Goal: Information Seeking & Learning: Learn about a topic

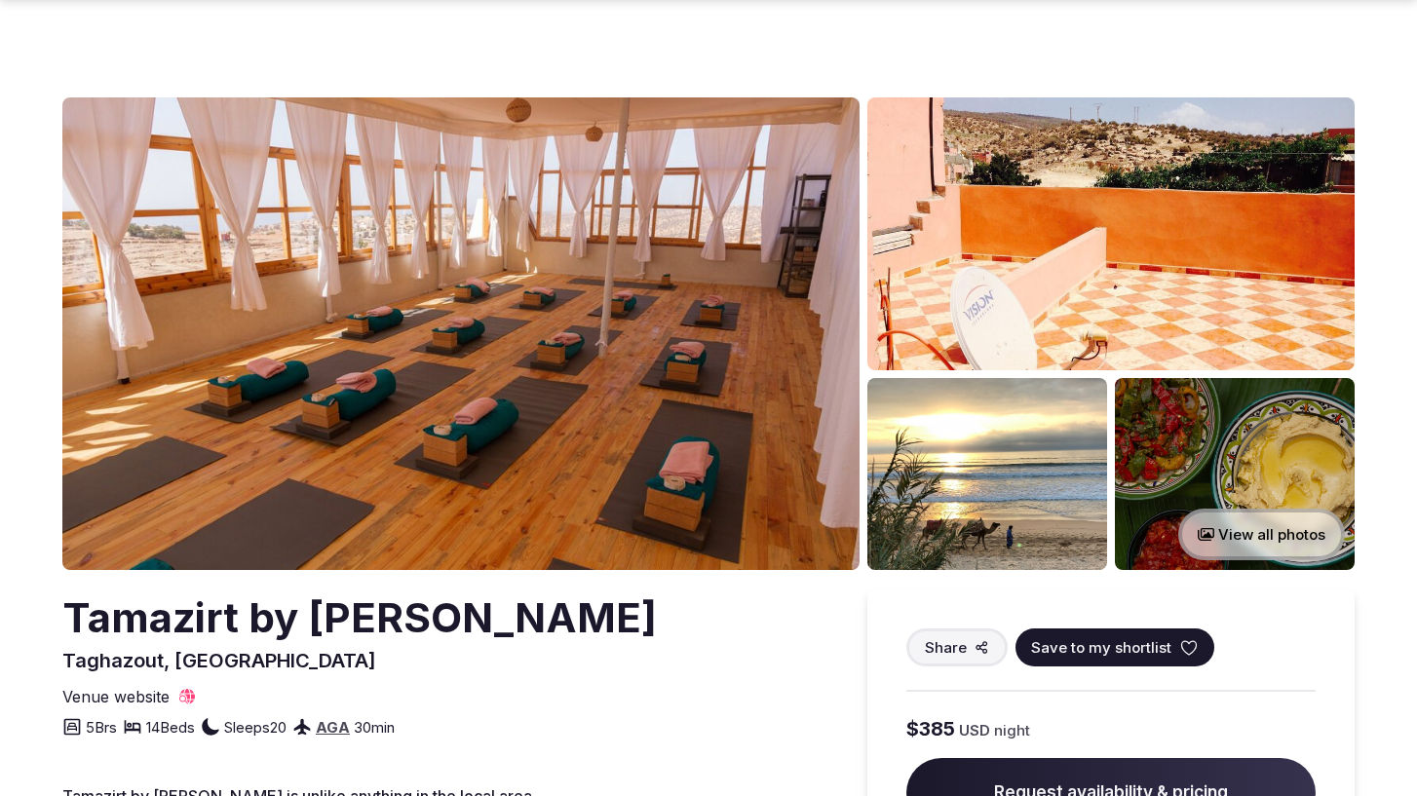
scroll to position [360, 0]
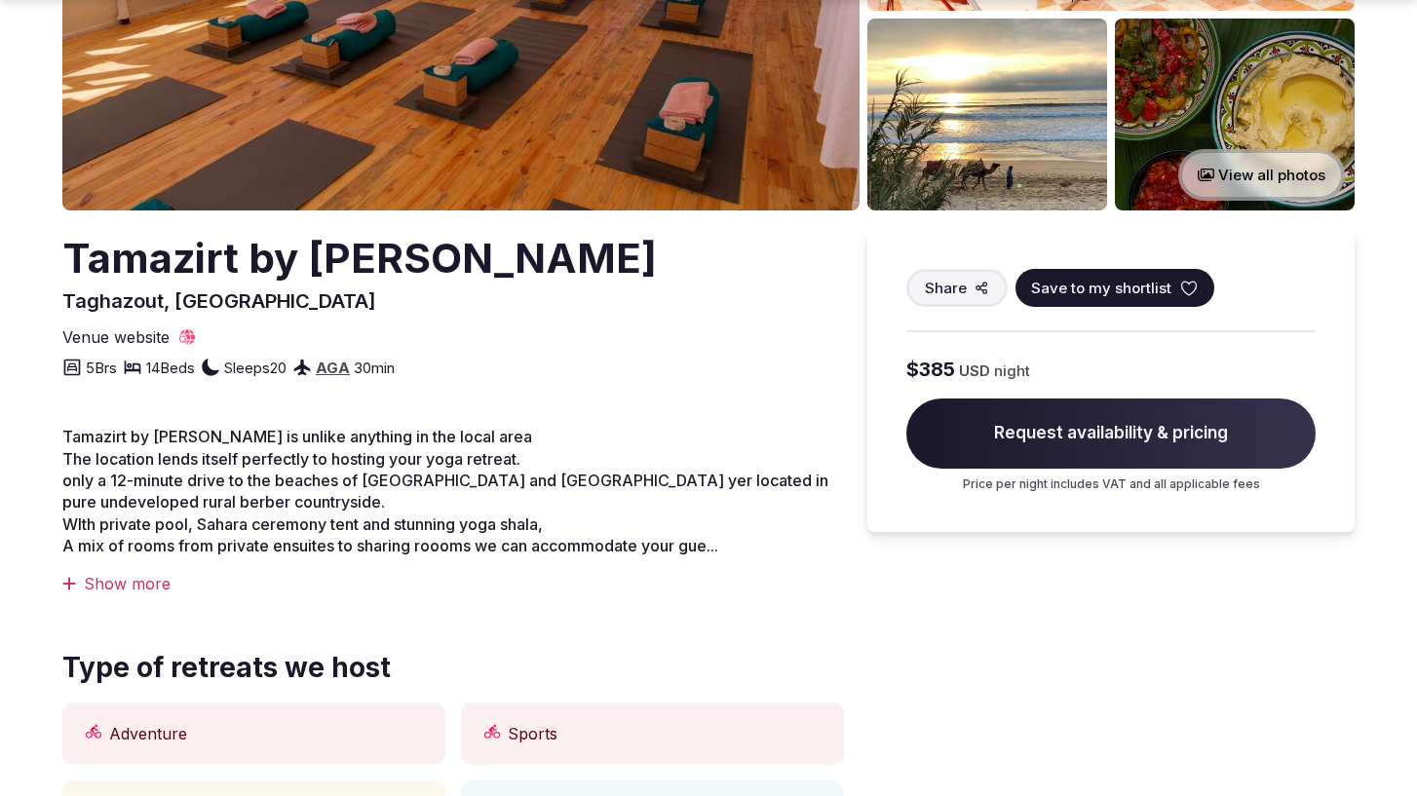
click at [136, 579] on div "Show more" at bounding box center [453, 583] width 782 height 21
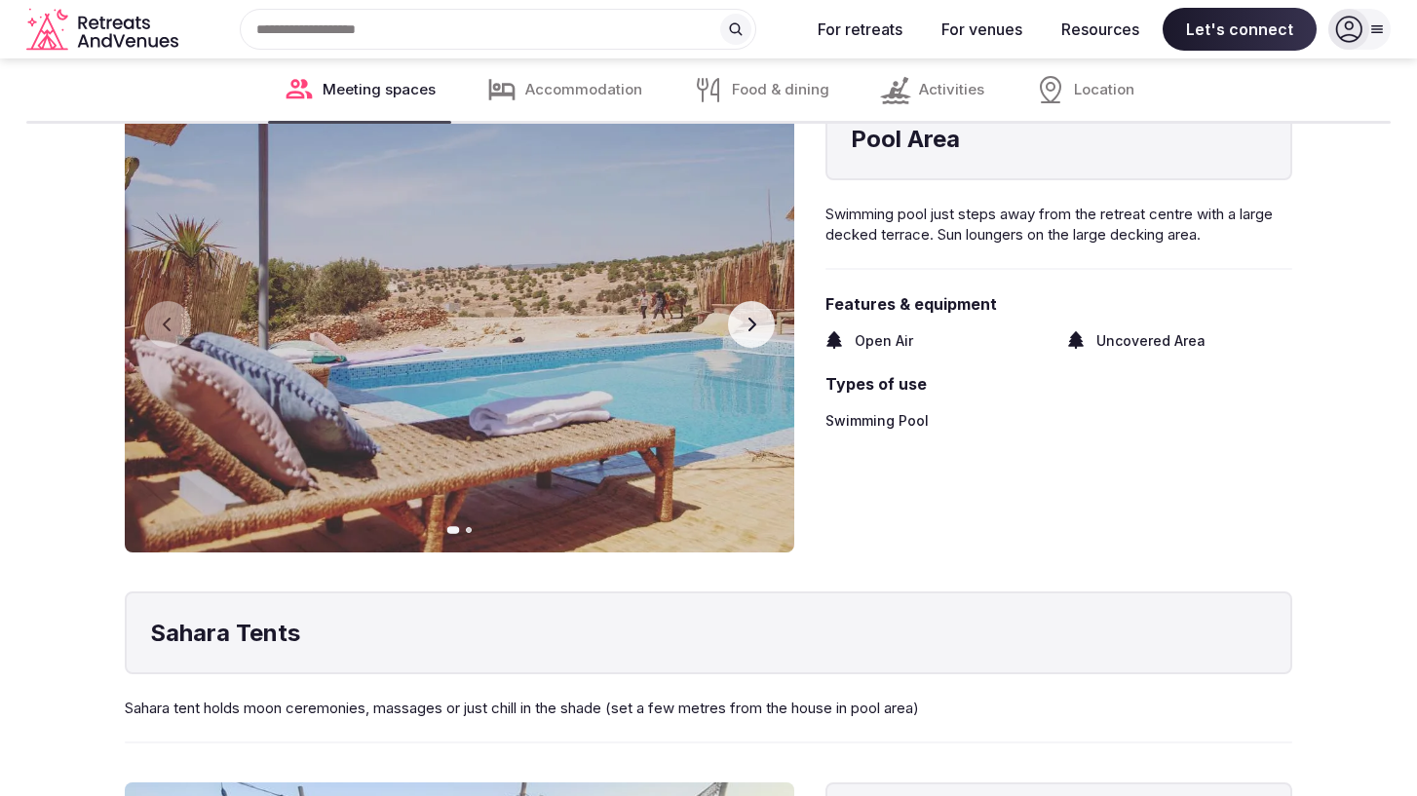
scroll to position [3420, 0]
click at [754, 318] on icon "button" at bounding box center [752, 326] width 16 height 16
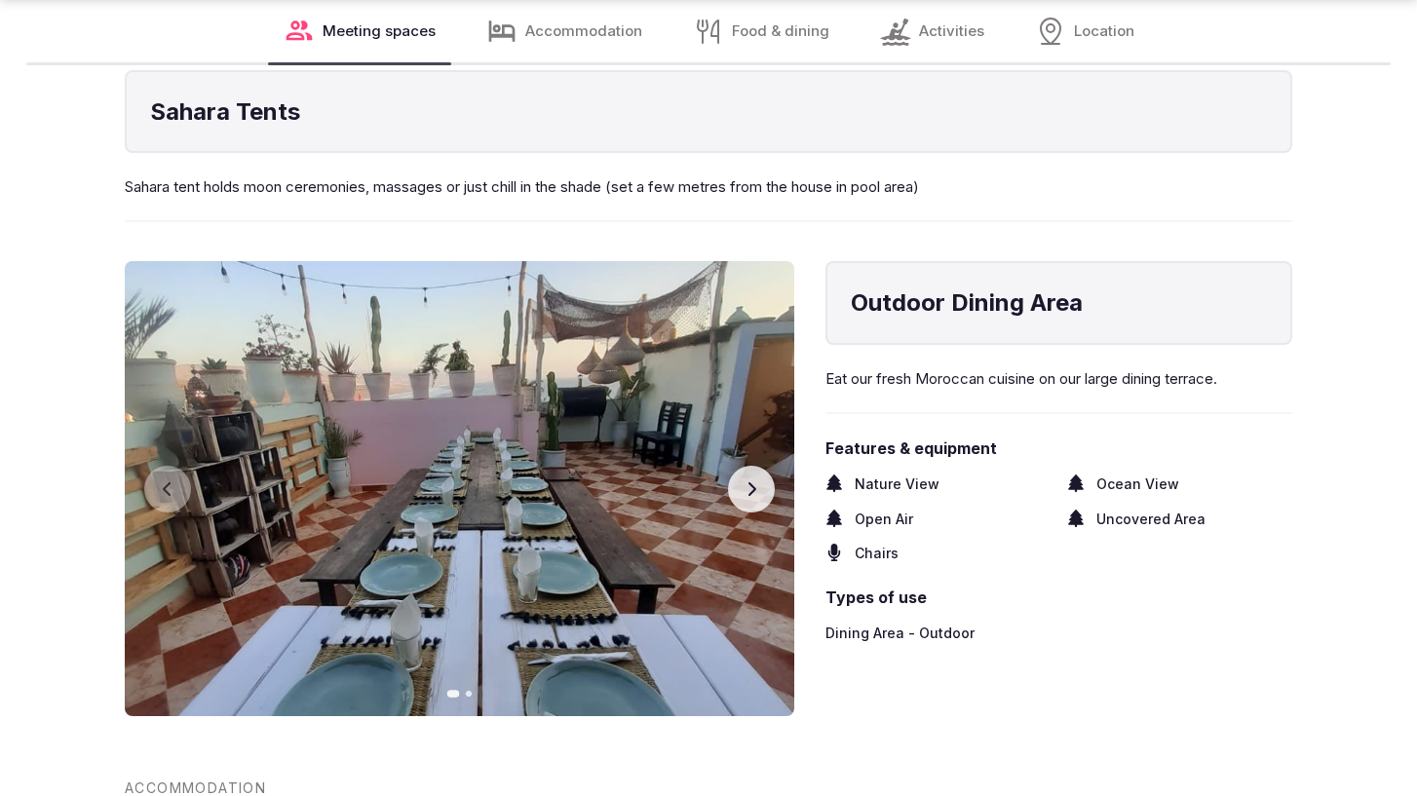
scroll to position [3984, 0]
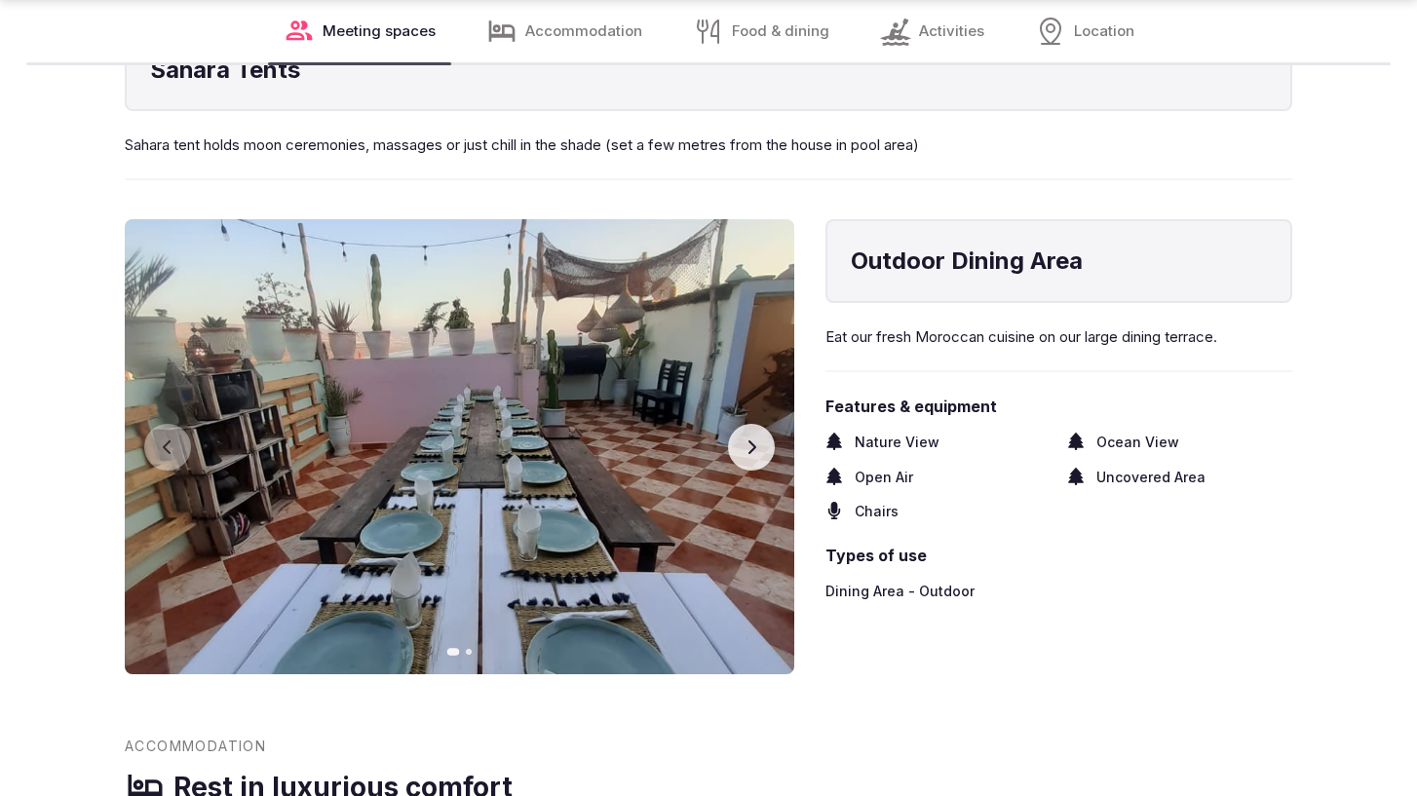
click at [746, 441] on icon "button" at bounding box center [752, 448] width 16 height 16
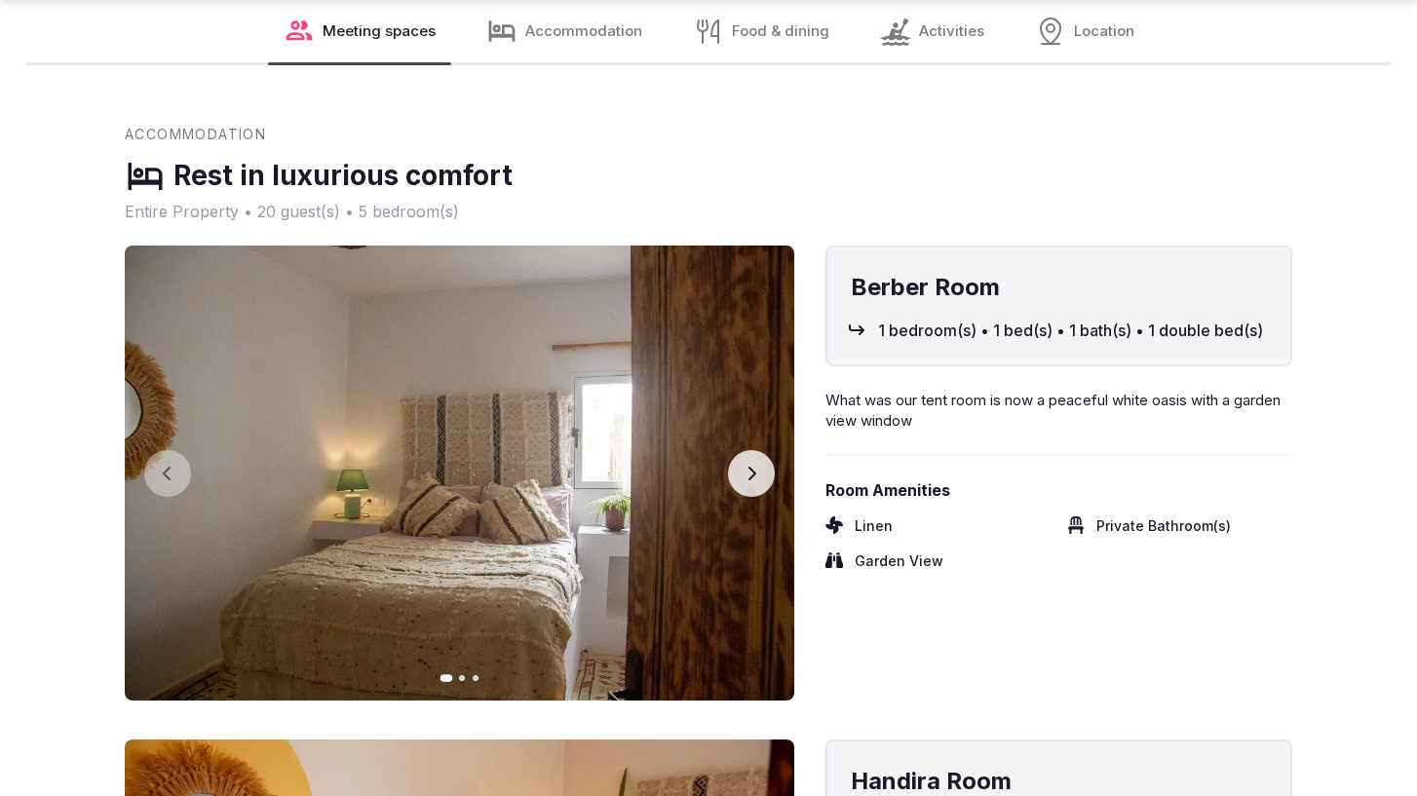
scroll to position [4601, 0]
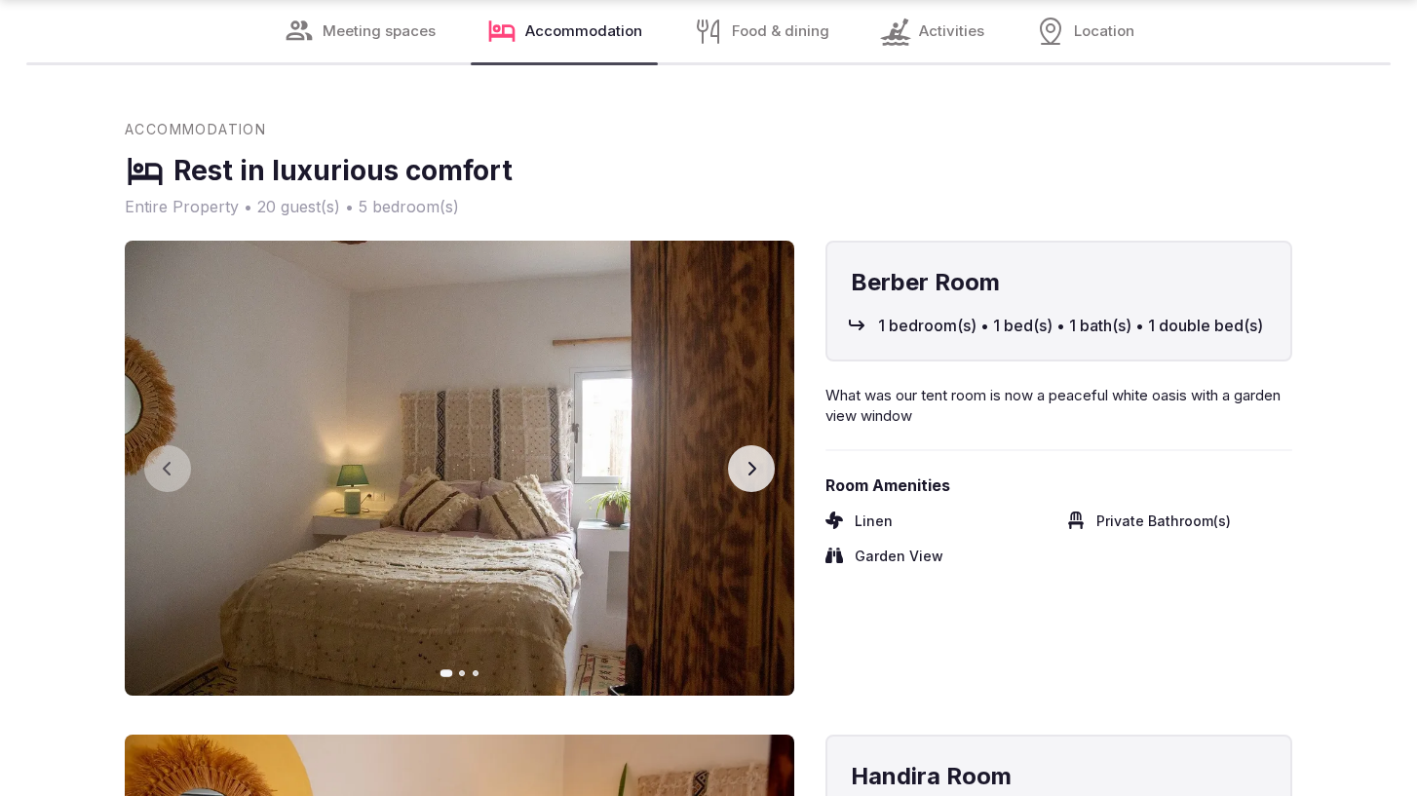
click at [746, 464] on icon "button" at bounding box center [752, 469] width 16 height 16
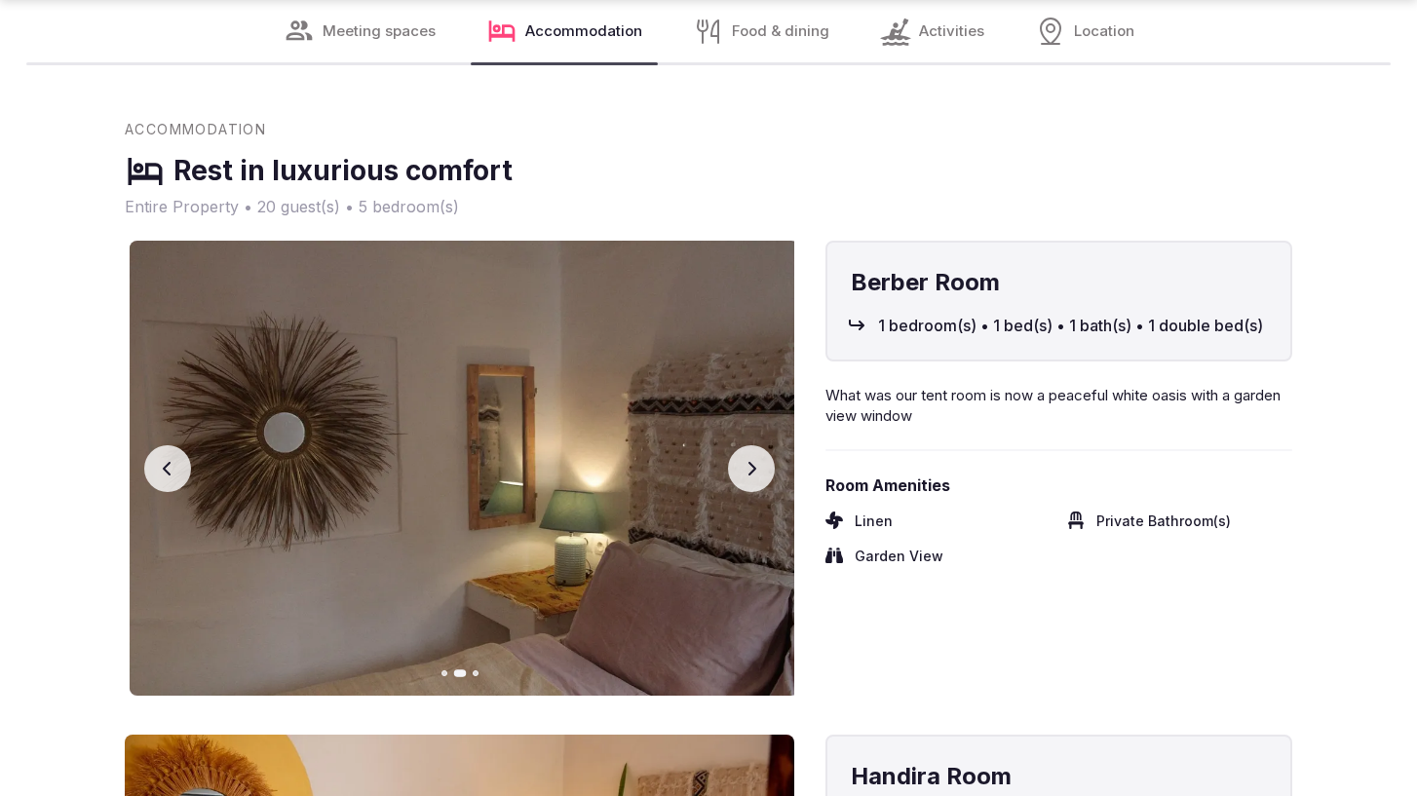
click at [746, 464] on icon "button" at bounding box center [752, 469] width 16 height 16
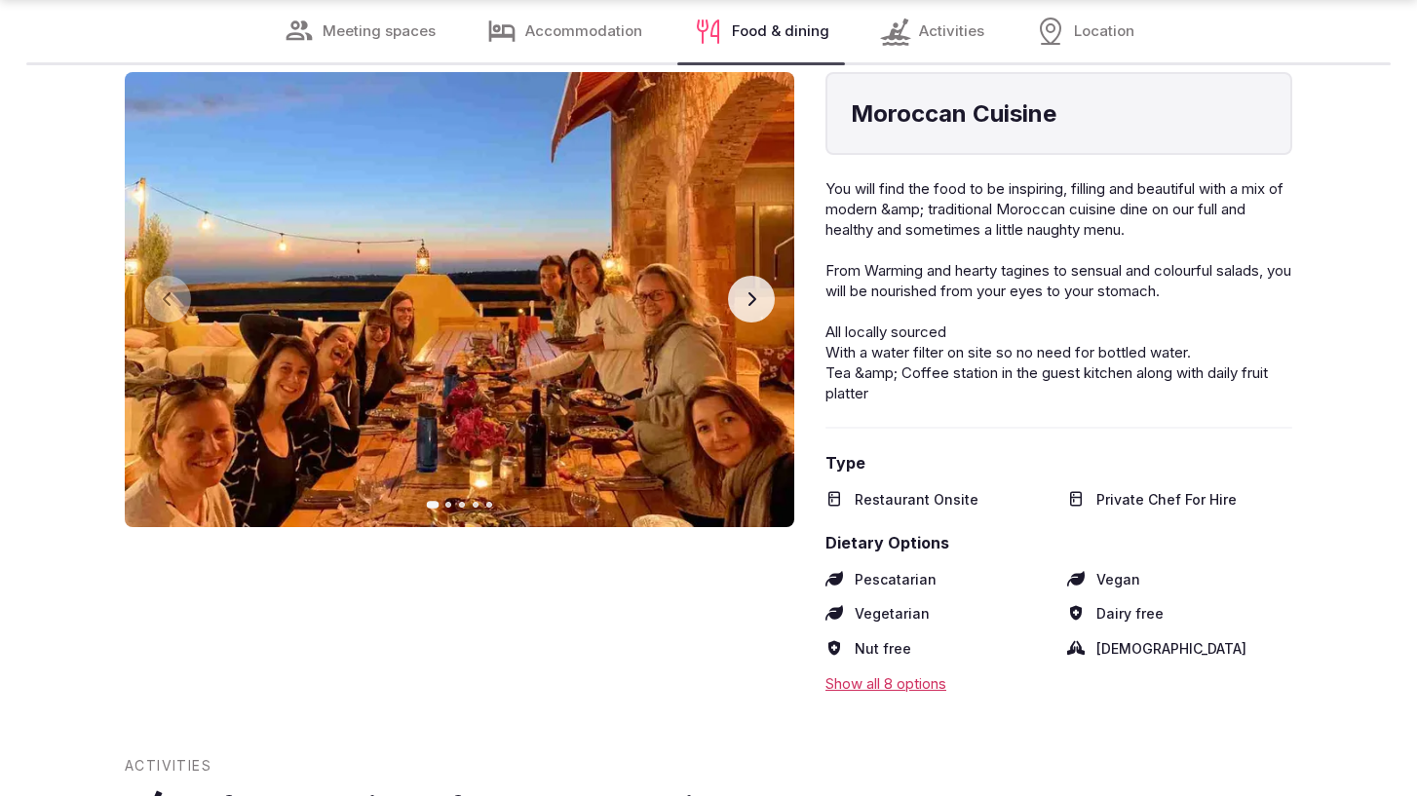
scroll to position [6018, 0]
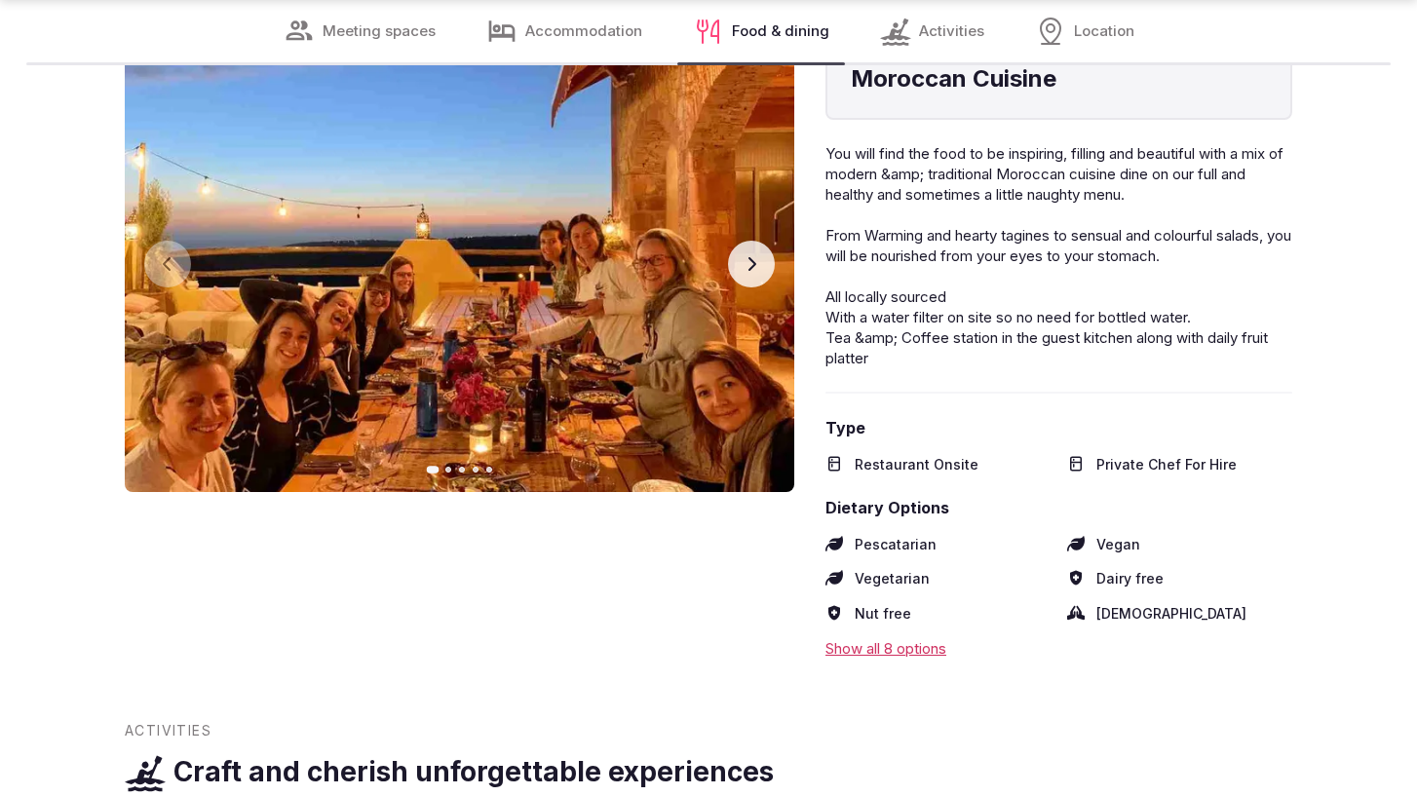
click at [748, 259] on icon "button" at bounding box center [752, 264] width 16 height 16
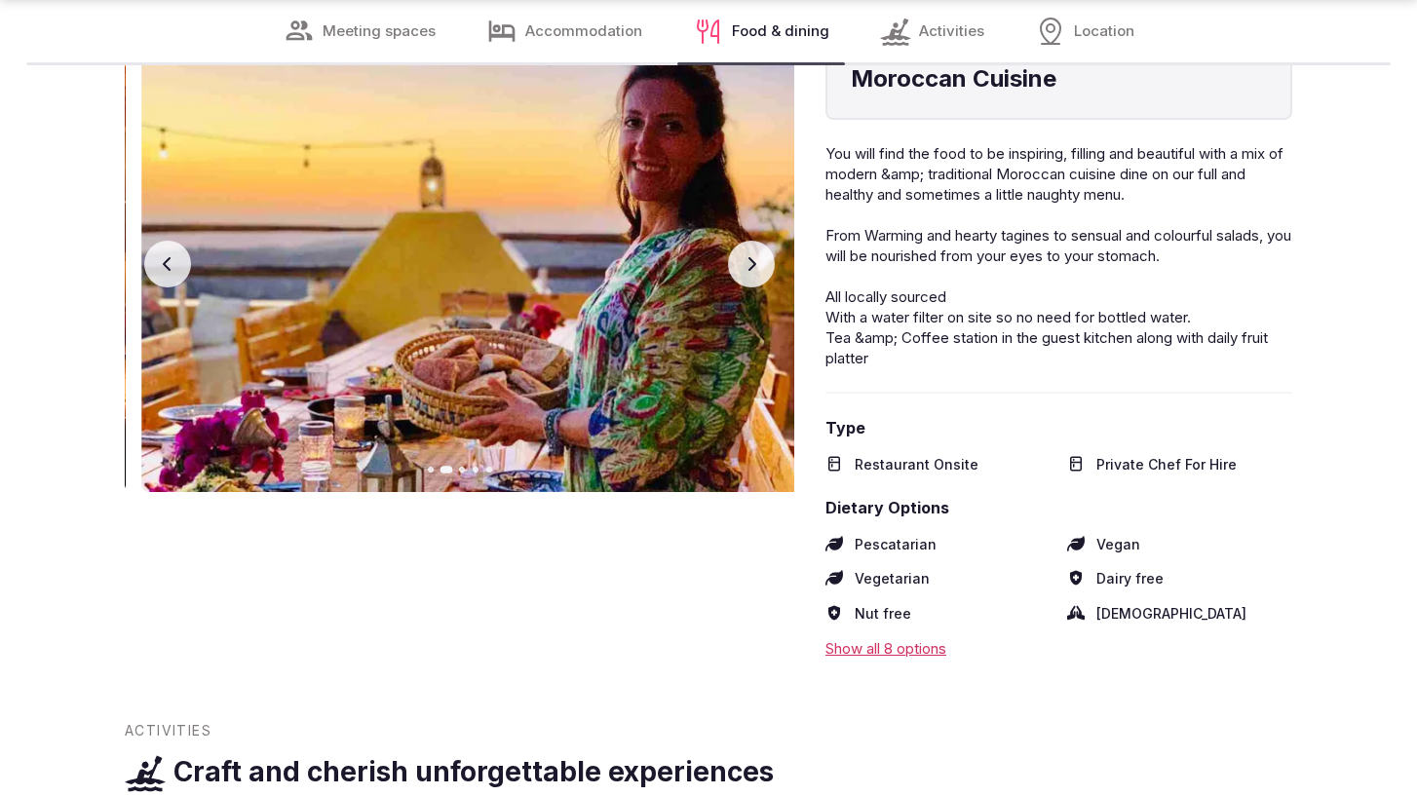
click at [748, 259] on icon "button" at bounding box center [752, 264] width 16 height 16
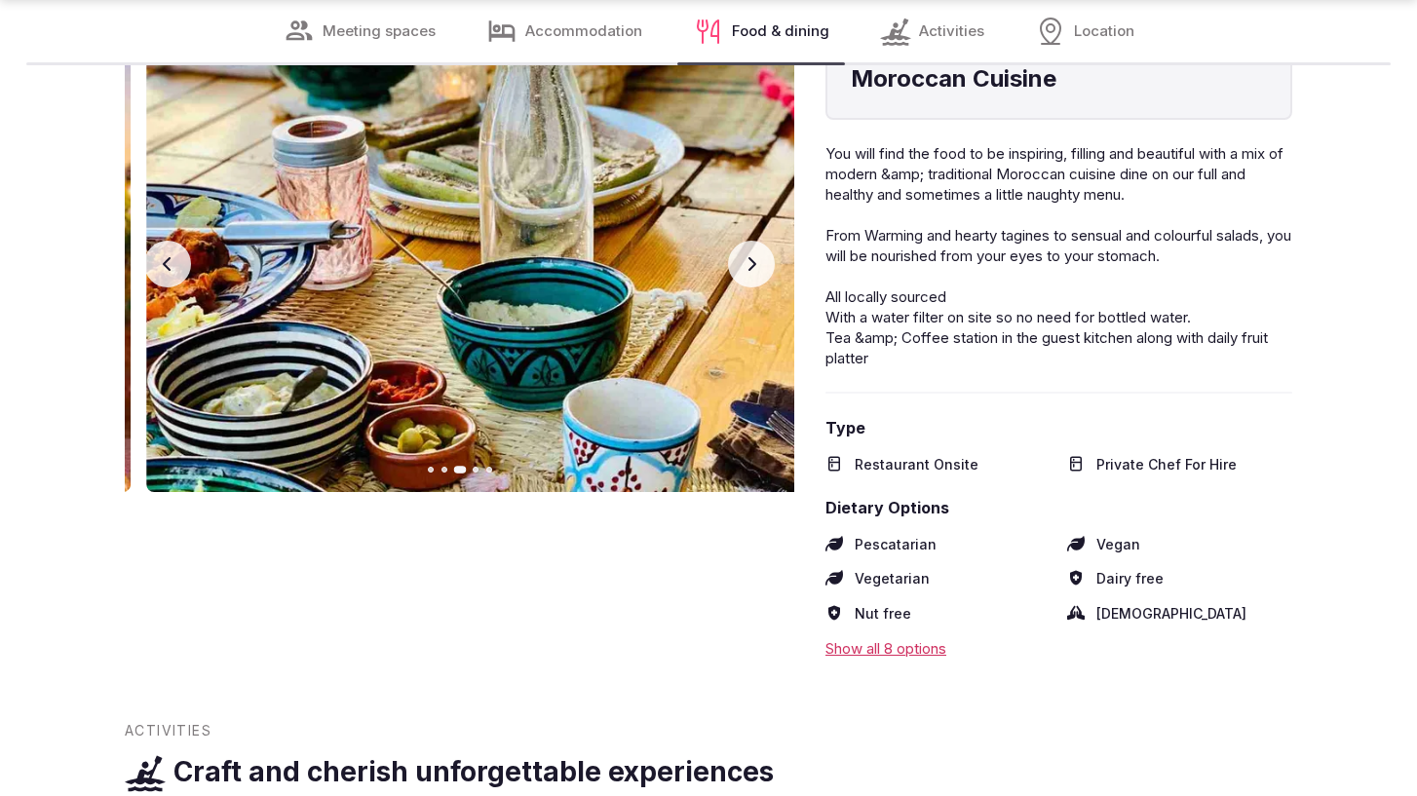
click at [748, 259] on icon "button" at bounding box center [752, 264] width 16 height 16
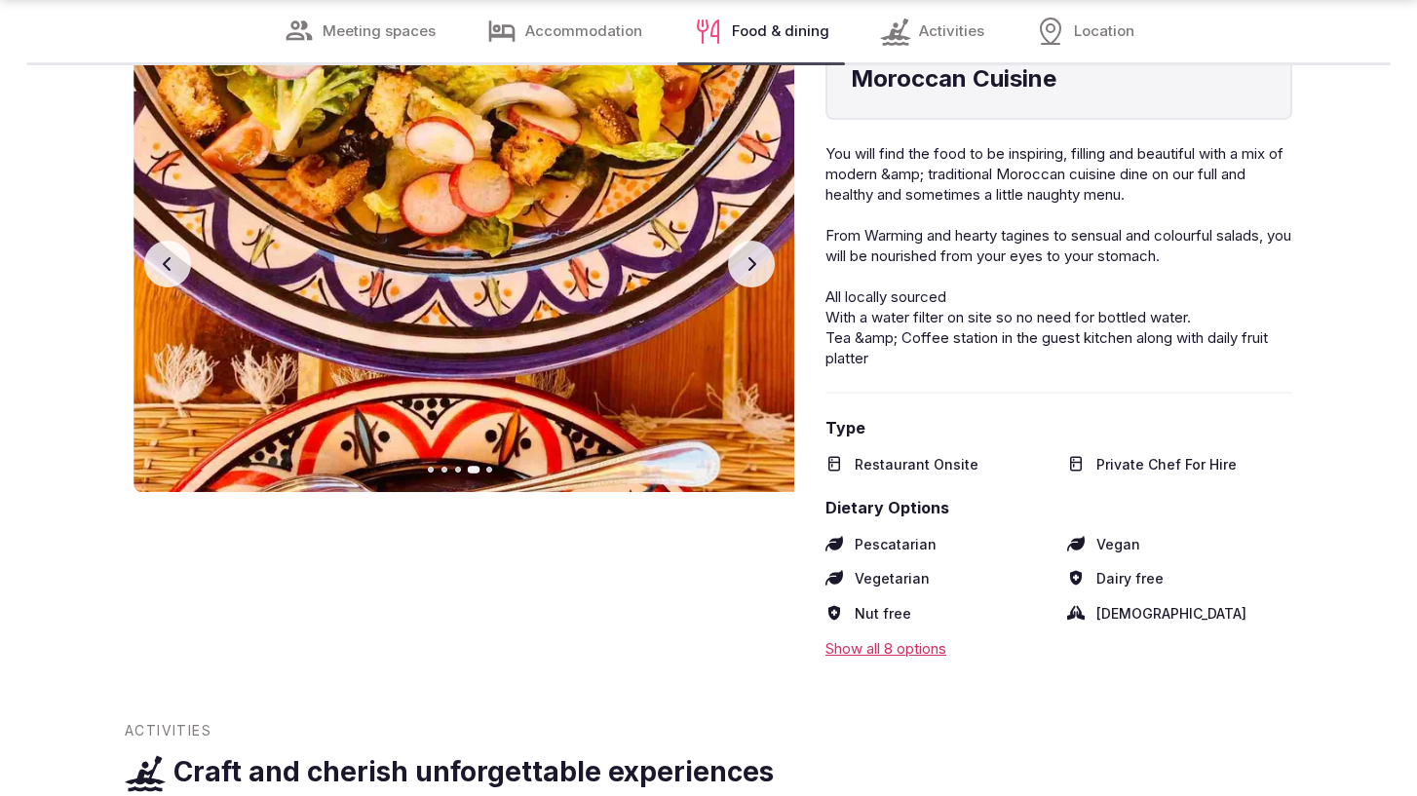
click at [748, 259] on icon "button" at bounding box center [752, 264] width 16 height 16
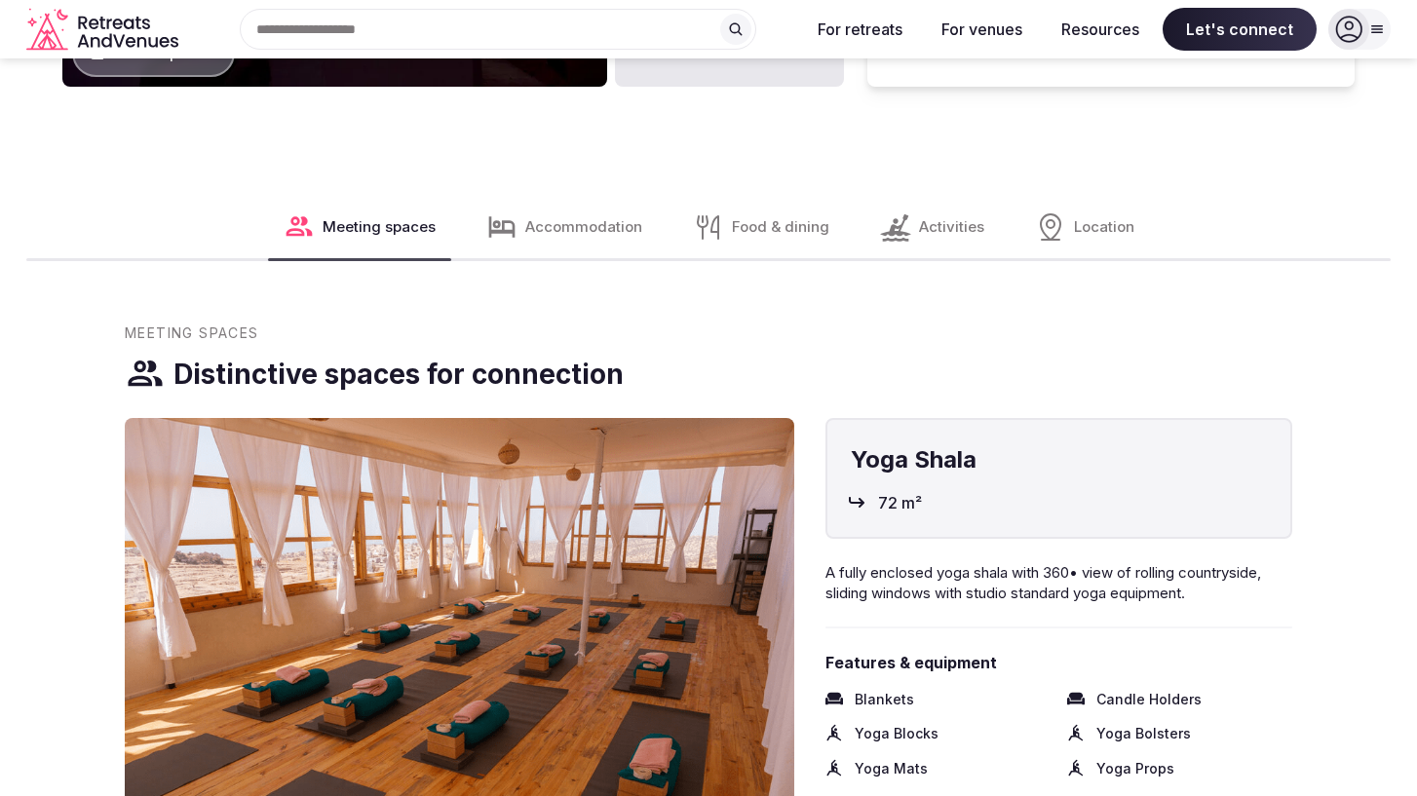
scroll to position [1998, 0]
